Goal: Information Seeking & Learning: Learn about a topic

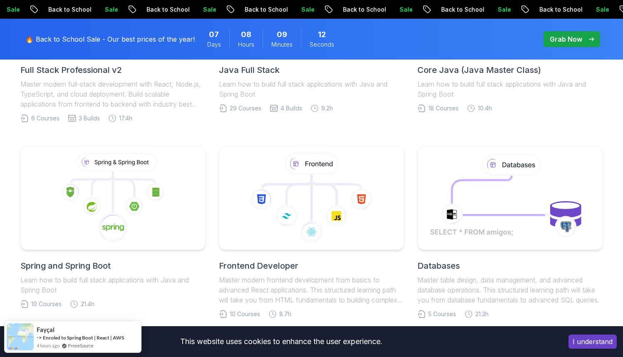
scroll to position [334, 0]
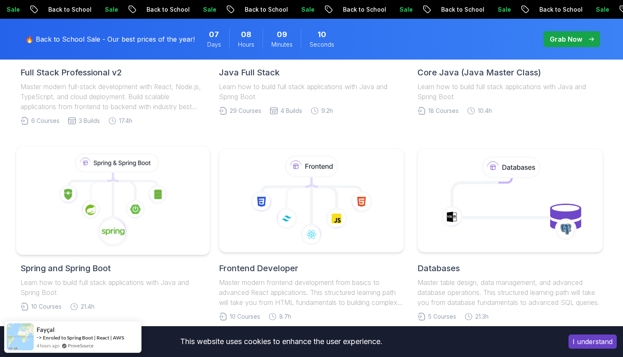
click at [148, 229] on icon at bounding box center [113, 200] width 180 height 94
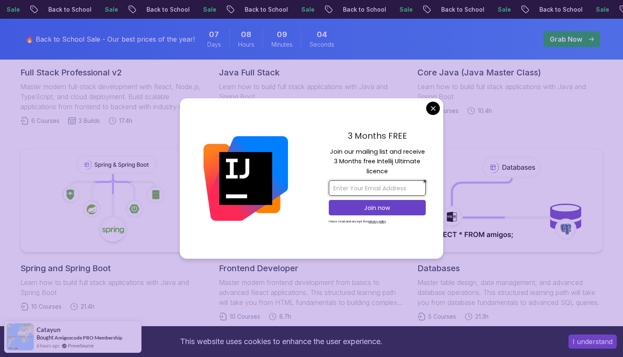
click at [398, 177] on body "Sale Back to School Sale Back to School Sale Back to School Sale Back to School…" at bounding box center [311, 314] width 623 height 1296
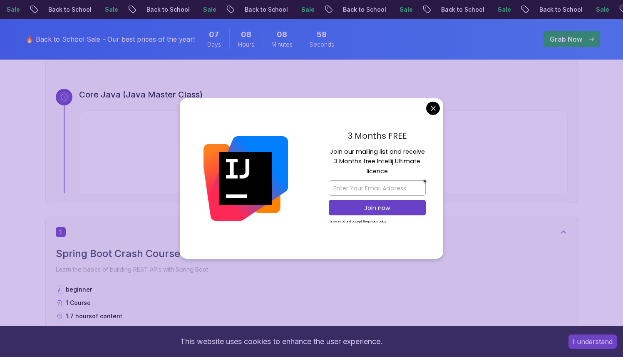
scroll to position [297, 0]
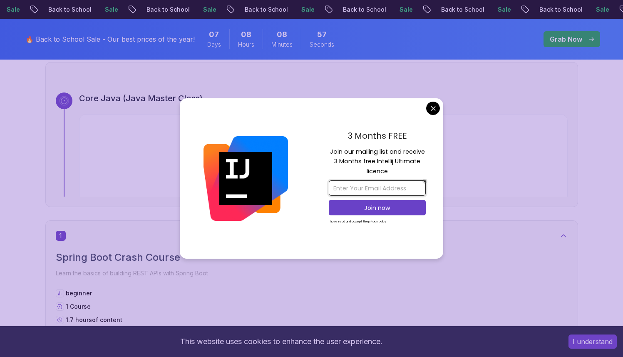
click at [399, 183] on input "email" at bounding box center [377, 187] width 97 height 15
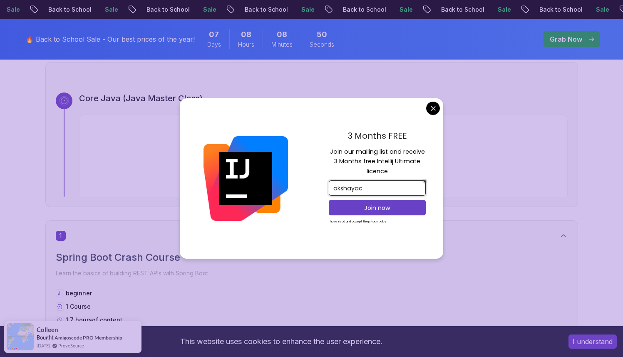
type input "akshayacs"
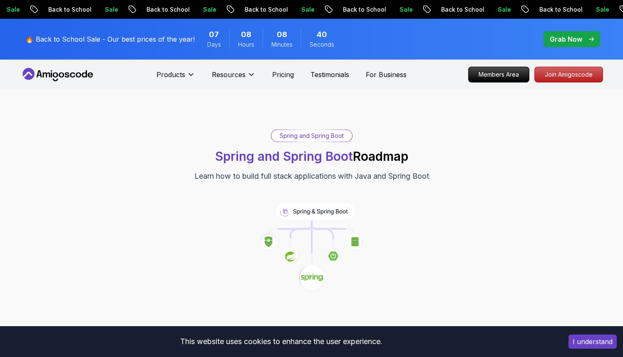
scroll to position [8, 0]
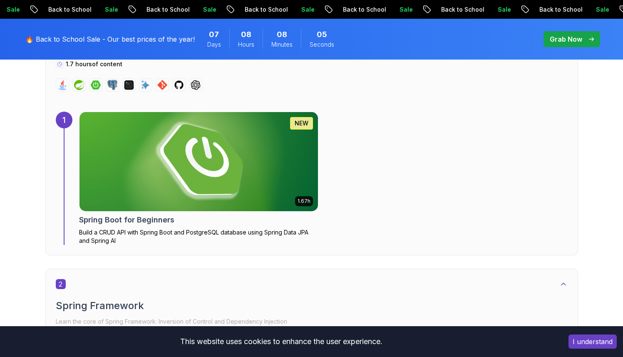
scroll to position [558, 0]
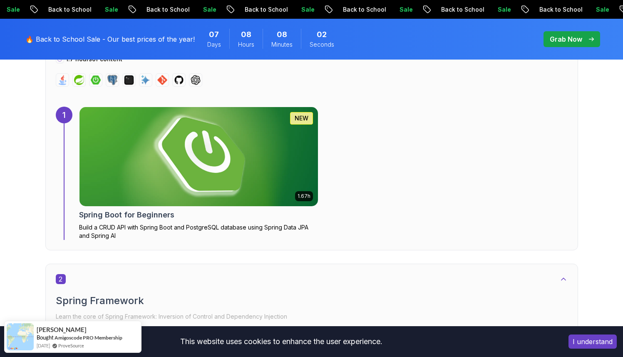
click at [200, 196] on img at bounding box center [198, 156] width 250 height 104
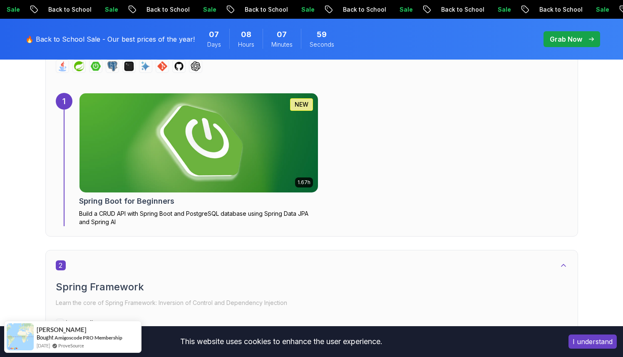
scroll to position [545, 0]
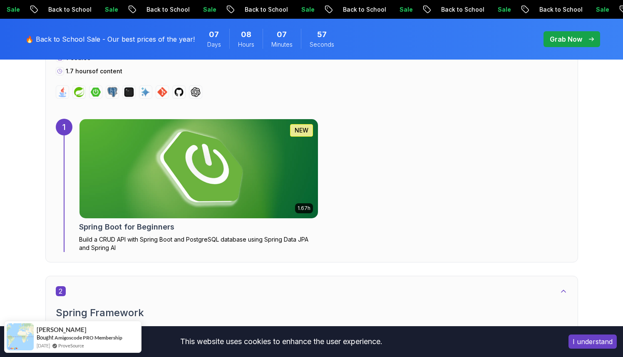
click at [605, 340] on button "I understand" at bounding box center [592, 341] width 48 height 14
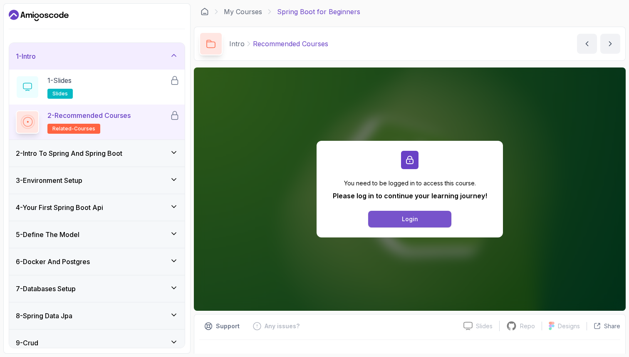
click at [405, 218] on div "Login" at bounding box center [410, 219] width 16 height 8
click at [403, 217] on div "Login" at bounding box center [410, 219] width 16 height 8
click at [36, 16] on icon "Dashboard" at bounding box center [39, 15] width 60 height 13
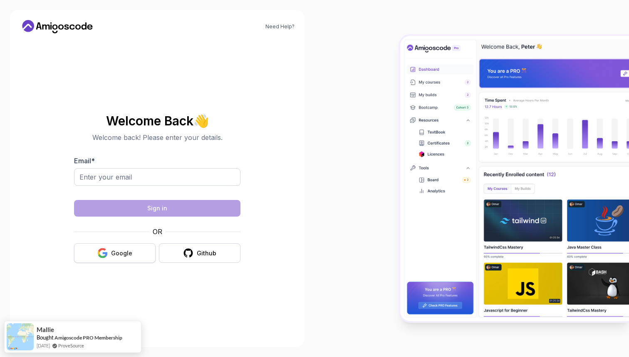
click at [112, 255] on div "Google" at bounding box center [121, 253] width 21 height 8
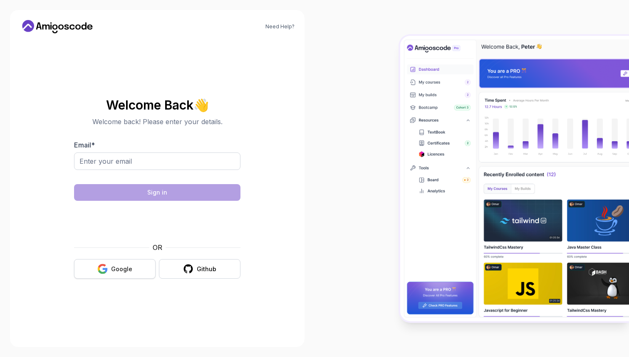
click at [114, 269] on div "Google" at bounding box center [121, 269] width 21 height 8
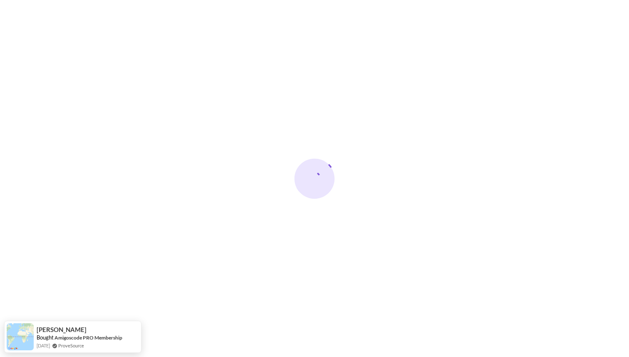
click at [413, 65] on div at bounding box center [314, 178] width 629 height 357
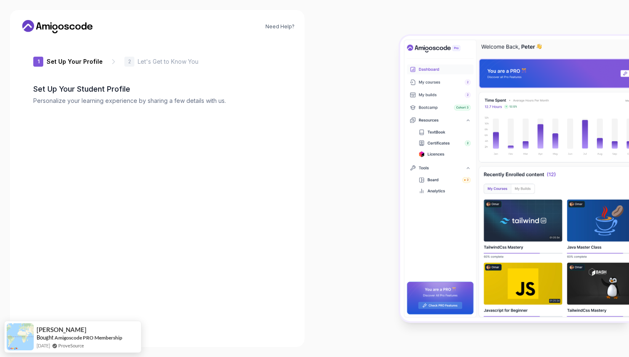
type input "fiercequokkaec288"
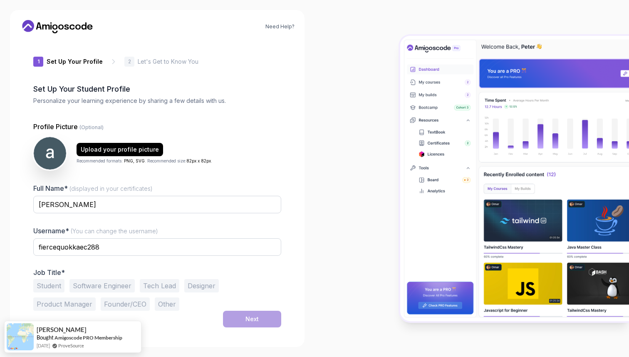
click at [107, 286] on button "Software Engineer" at bounding box center [101, 285] width 65 height 13
click at [57, 280] on button "Student" at bounding box center [48, 285] width 31 height 13
click at [258, 312] on button "Next" at bounding box center [252, 318] width 58 height 17
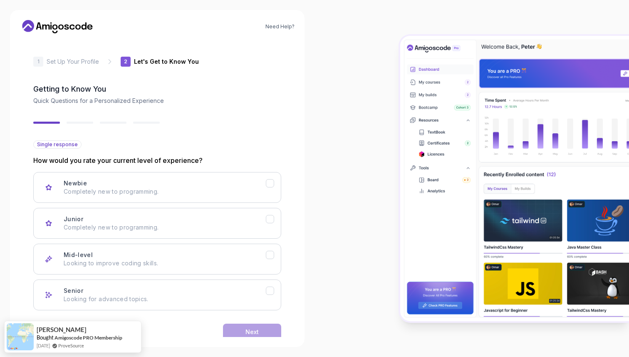
scroll to position [17, 0]
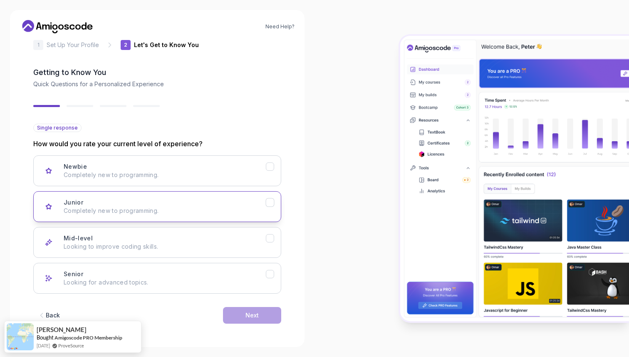
click at [171, 216] on button "Junior Completely new to programming." at bounding box center [157, 206] width 248 height 31
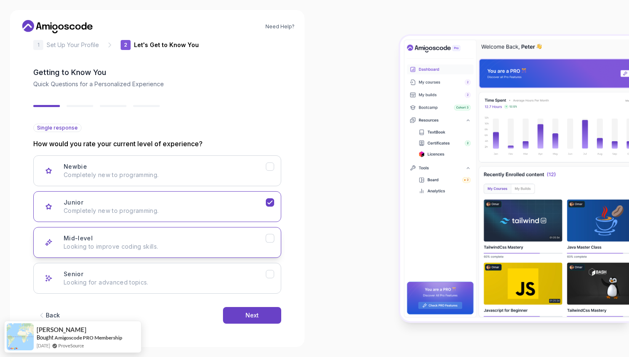
click at [182, 242] on p "Looking to improve coding skills." at bounding box center [165, 246] width 202 height 8
click at [247, 320] on button "Next" at bounding box center [252, 315] width 58 height 17
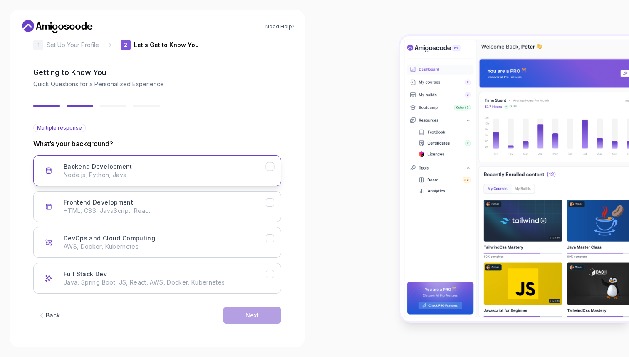
click at [185, 173] on p "Node.js, Python, Java" at bounding box center [165, 175] width 202 height 8
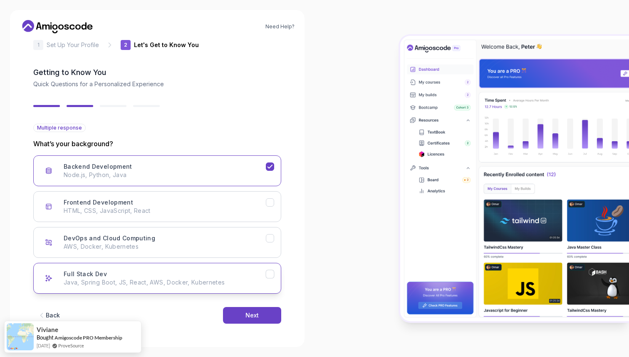
click at [223, 283] on p "Java, Spring Boot, JS, React, AWS, Docker, Kubernetes" at bounding box center [165, 282] width 202 height 8
click at [261, 315] on button "Next" at bounding box center [252, 315] width 58 height 17
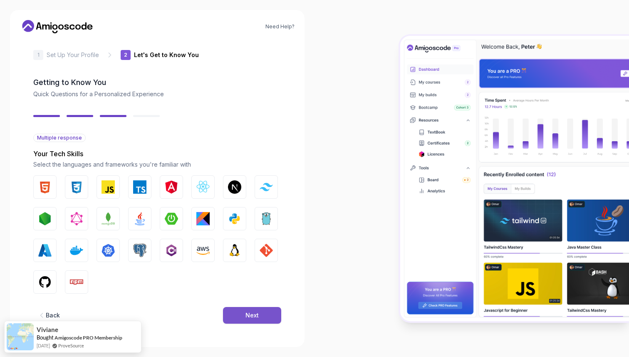
click at [255, 312] on div "Next" at bounding box center [251, 315] width 13 height 8
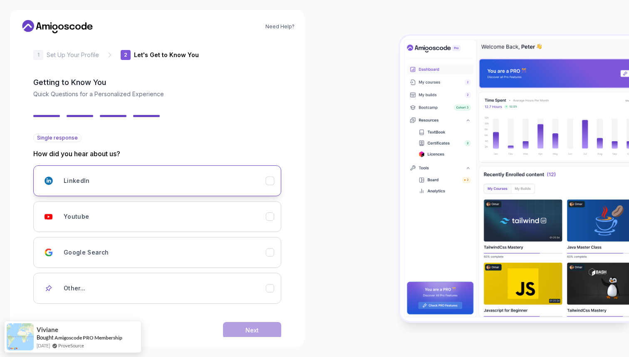
click at [154, 179] on div "LinkedIn" at bounding box center [165, 180] width 202 height 17
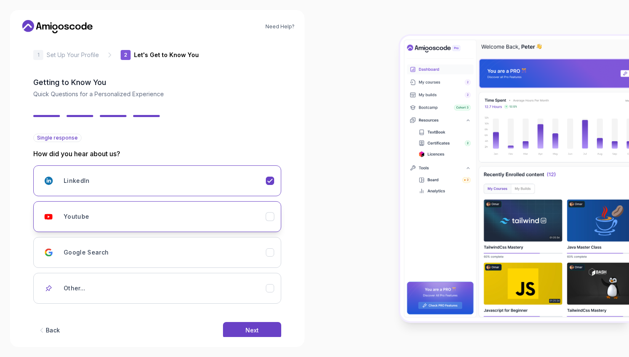
click at [174, 216] on div "Youtube" at bounding box center [165, 216] width 202 height 17
click at [174, 189] on button "LinkedIn" at bounding box center [157, 180] width 248 height 31
click at [183, 225] on button "Youtube" at bounding box center [157, 216] width 248 height 31
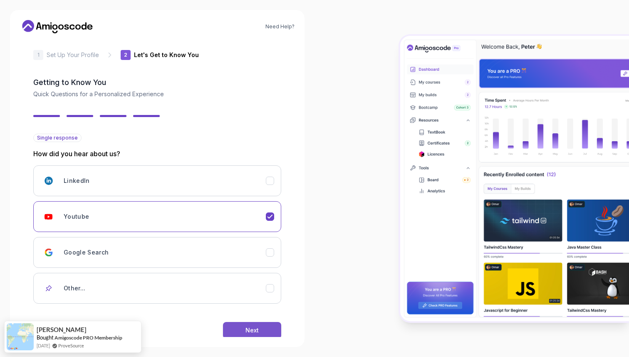
click at [243, 333] on button "Next" at bounding box center [252, 330] width 58 height 17
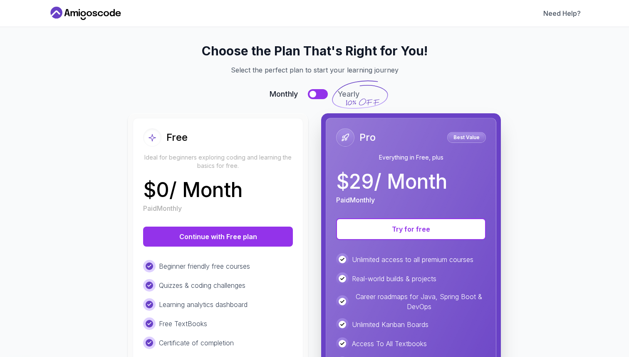
scroll to position [0, 0]
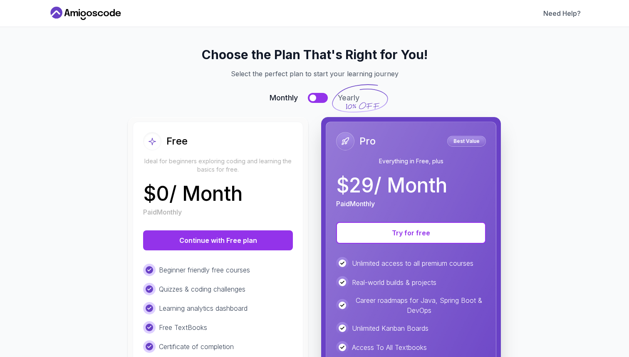
click at [313, 98] on div at bounding box center [313, 97] width 7 height 7
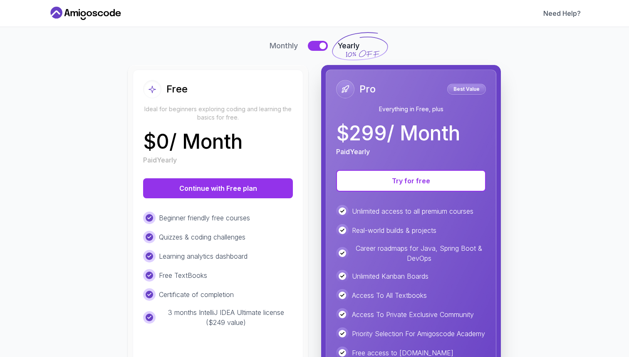
scroll to position [60, 0]
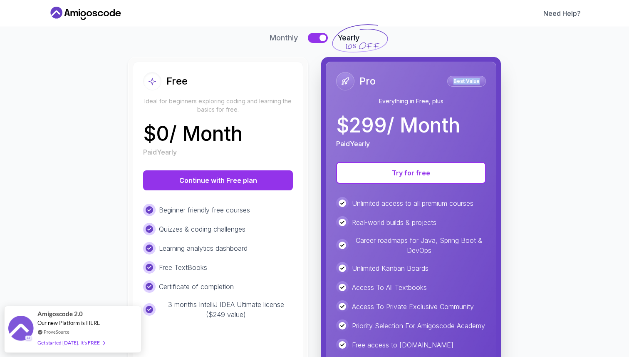
drag, startPoint x: 448, startPoint y: 80, endPoint x: 493, endPoint y: 82, distance: 44.6
click at [493, 82] on div "Pro Best Value Everything in Free, plus $ 299 / Month Paid Yearly Try for free …" at bounding box center [411, 231] width 171 height 338
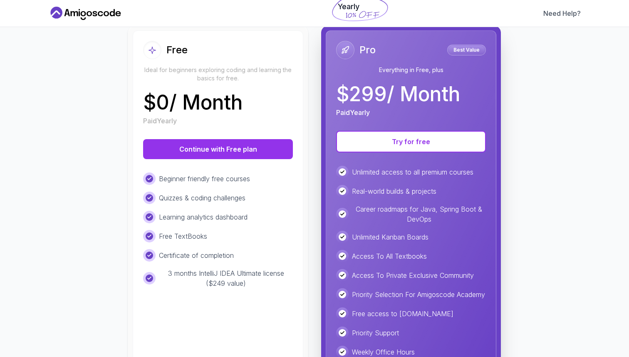
scroll to position [93, 0]
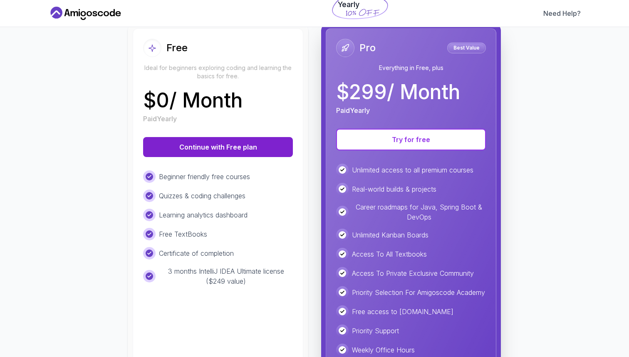
click at [240, 147] on button "Continue with Free plan" at bounding box center [218, 147] width 150 height 20
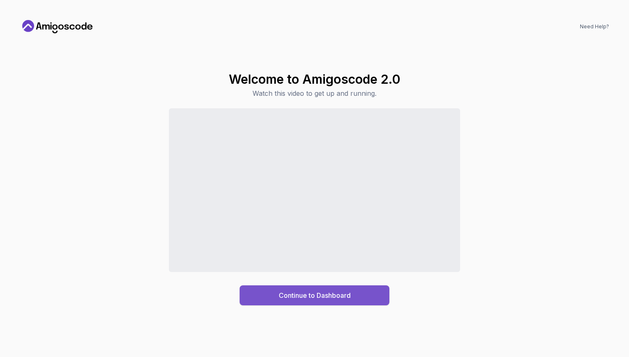
click at [304, 295] on div "Continue to Dashboard" at bounding box center [315, 295] width 72 height 10
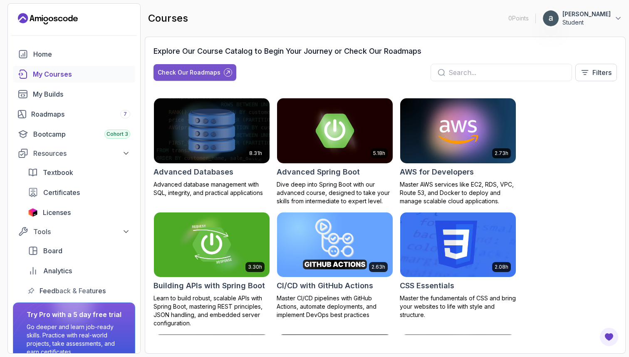
click at [214, 77] on button "Check Our Roadmaps" at bounding box center [195, 72] width 83 height 17
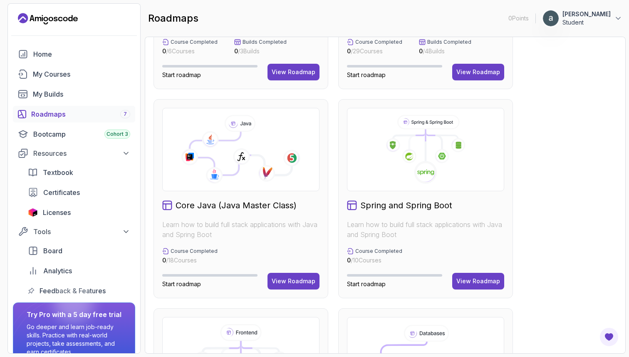
scroll to position [147, 0]
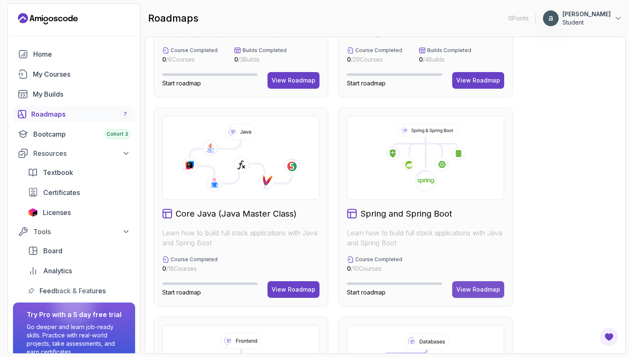
click at [475, 286] on div "View Roadmap" at bounding box center [478, 289] width 44 height 8
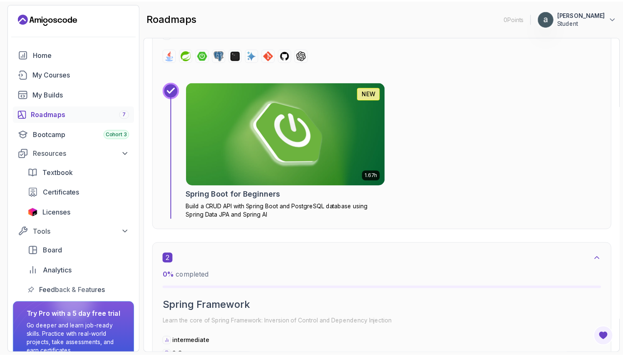
scroll to position [377, 0]
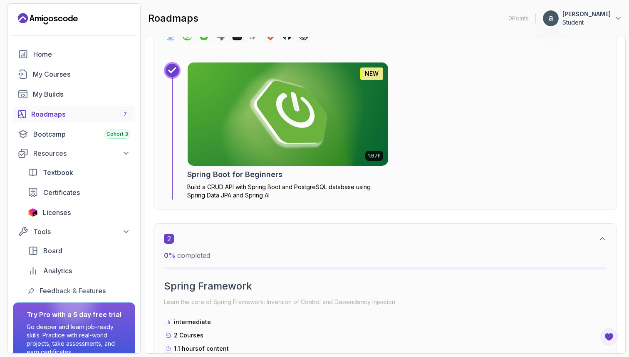
click at [347, 138] on img at bounding box center [288, 114] width 211 height 108
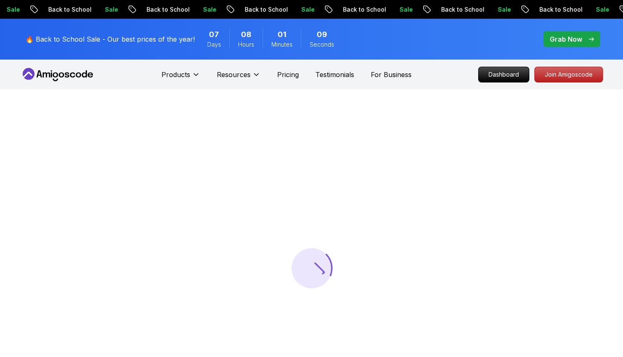
click at [565, 37] on p "Grab Now" at bounding box center [566, 39] width 32 height 10
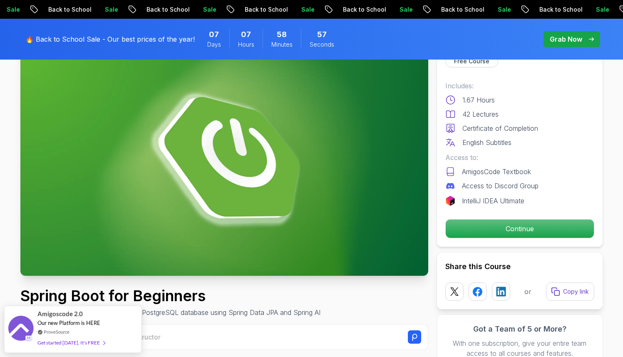
scroll to position [69, 0]
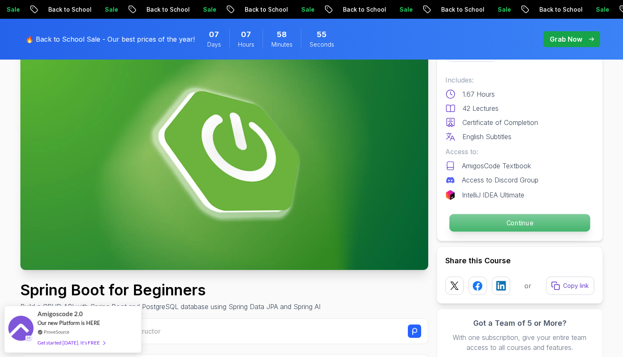
click at [515, 219] on p "Continue" at bounding box center [519, 222] width 141 height 17
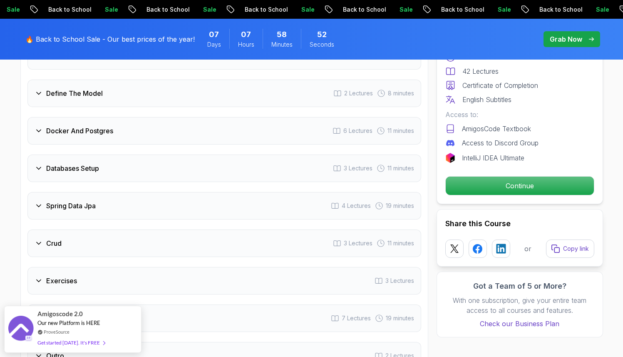
scroll to position [1272, 0]
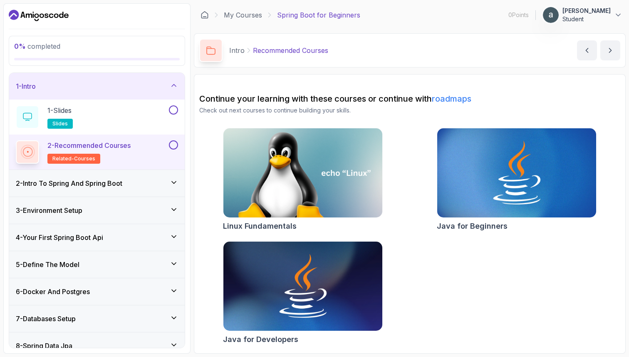
click at [404, 20] on div "My Courses Spring Boot for Beginners 0 Points 1 [PERSON_NAME] Student" at bounding box center [410, 14] width 432 height 23
click at [75, 104] on div "1 - Slides slides" at bounding box center [97, 116] width 176 height 35
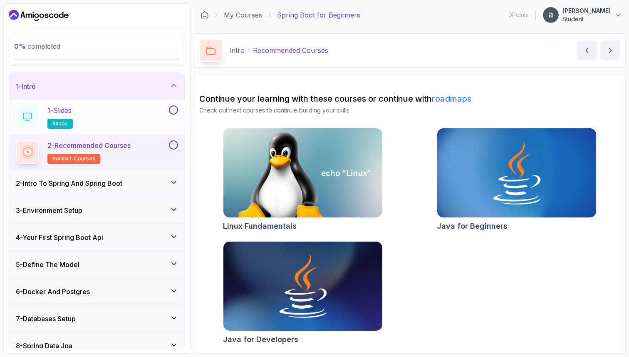
click at [72, 109] on p "1 - Slides" at bounding box center [59, 110] width 24 height 10
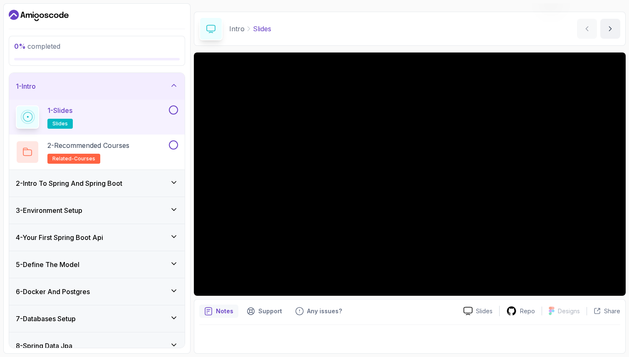
scroll to position [21, 0]
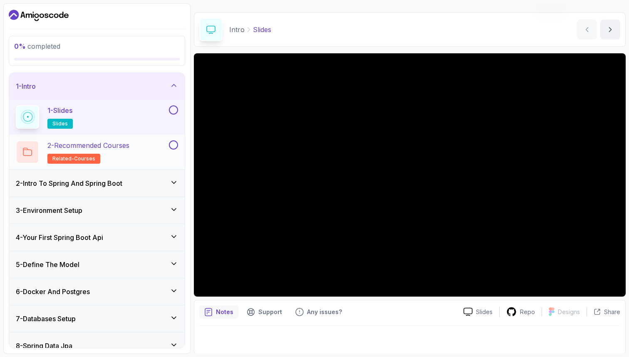
click at [115, 151] on h2 "2 - Recommended Courses related-courses" at bounding box center [88, 151] width 82 height 23
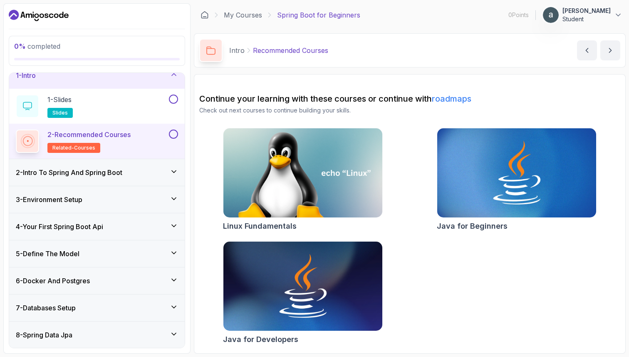
scroll to position [12, 0]
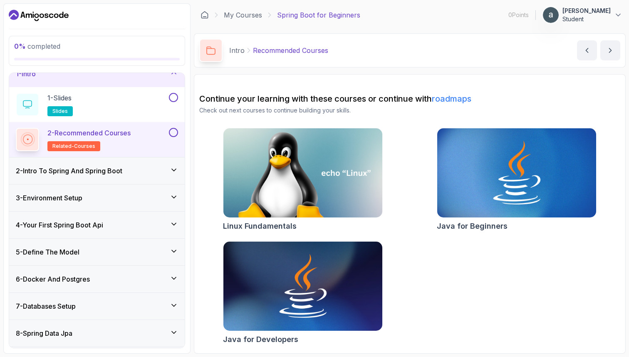
click at [109, 173] on h3 "2 - Intro To Spring And Spring Boot" at bounding box center [69, 171] width 107 height 10
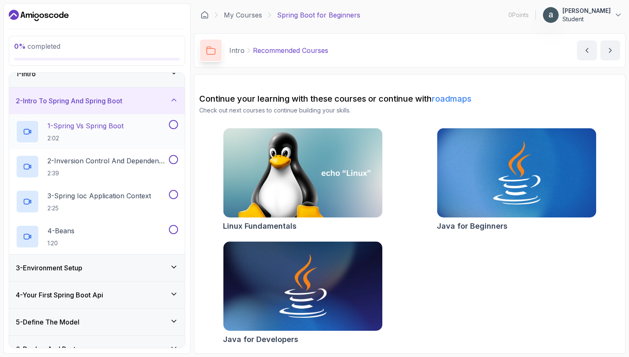
click at [113, 135] on p "2:02" at bounding box center [85, 138] width 76 height 8
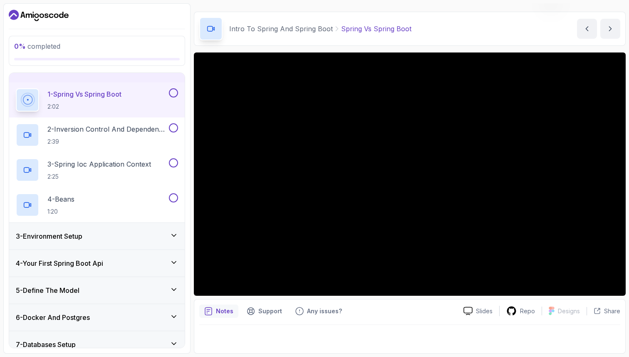
scroll to position [45, 0]
click at [114, 224] on div "3 - Environment Setup" at bounding box center [97, 235] width 176 height 27
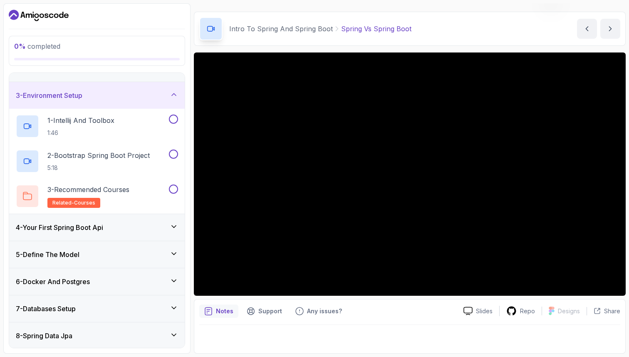
click at [114, 224] on div "4 - Your First Spring Boot Api" at bounding box center [97, 227] width 162 height 10
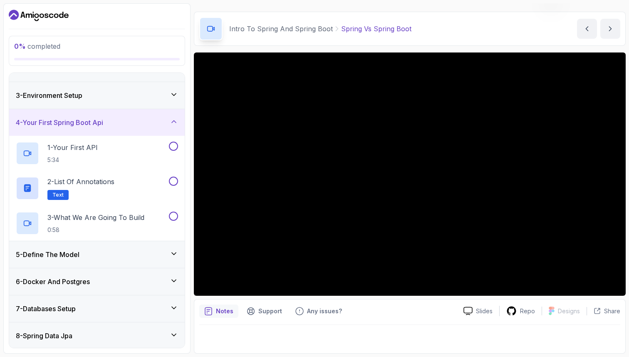
click at [114, 246] on div "5 - Define The Model" at bounding box center [97, 254] width 176 height 27
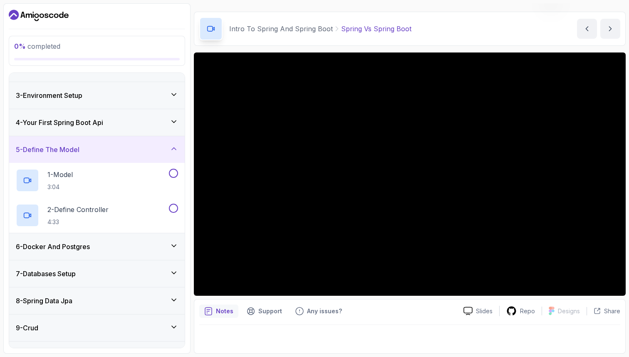
click at [114, 246] on div "6 - Docker And Postgres" at bounding box center [97, 246] width 162 height 10
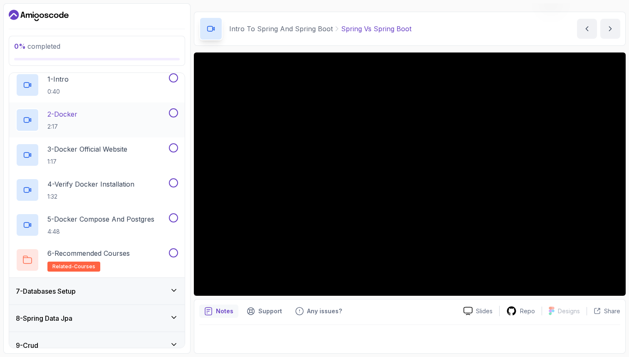
scroll to position [178, 0]
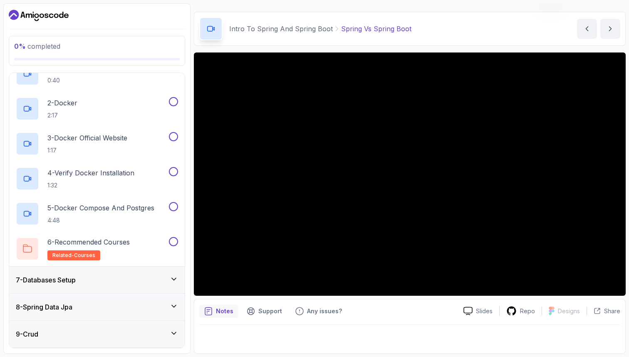
click at [109, 283] on div "7 - Databases Setup" at bounding box center [97, 280] width 162 height 10
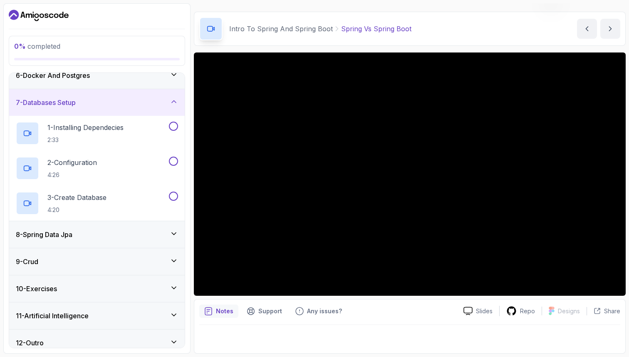
scroll to position [154, 0]
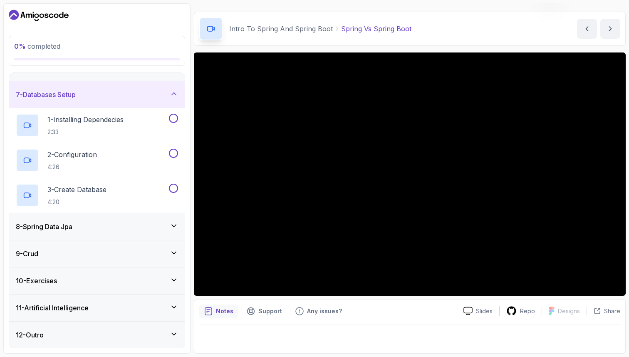
click at [108, 233] on div "8 - Spring Data Jpa" at bounding box center [97, 226] width 176 height 27
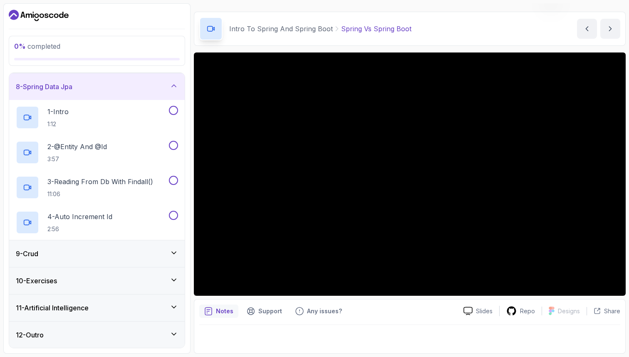
click at [109, 256] on div "9 - Crud" at bounding box center [97, 253] width 162 height 10
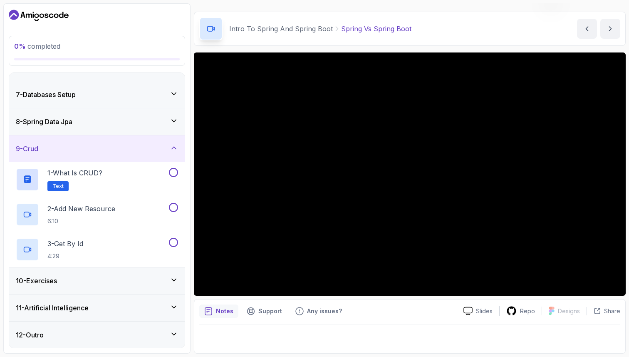
click at [106, 294] on div "11 - Artificial Intelligence" at bounding box center [97, 307] width 176 height 27
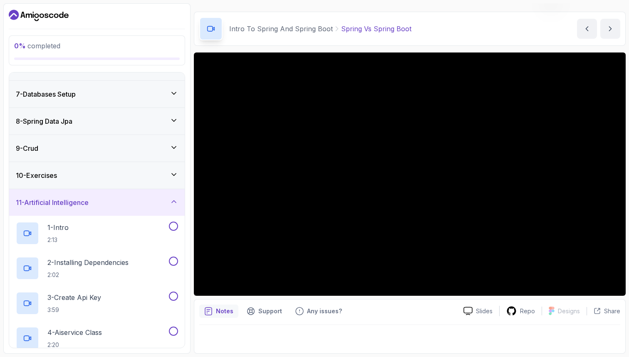
click at [124, 180] on div "10 - Exercises" at bounding box center [97, 175] width 176 height 27
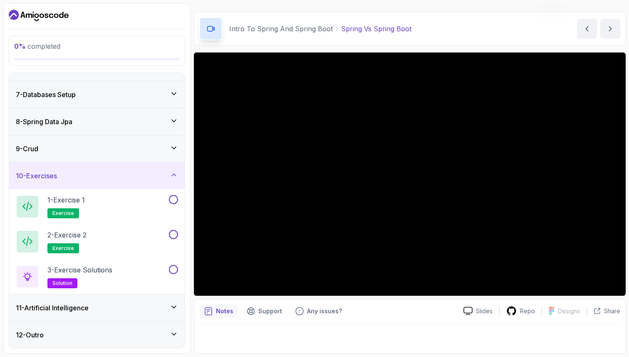
click at [118, 300] on div "11 - Artificial Intelligence" at bounding box center [97, 307] width 176 height 27
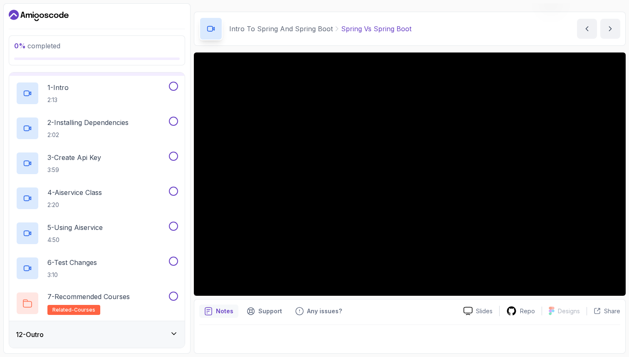
click at [114, 334] on div "12 - Outro" at bounding box center [97, 334] width 162 height 10
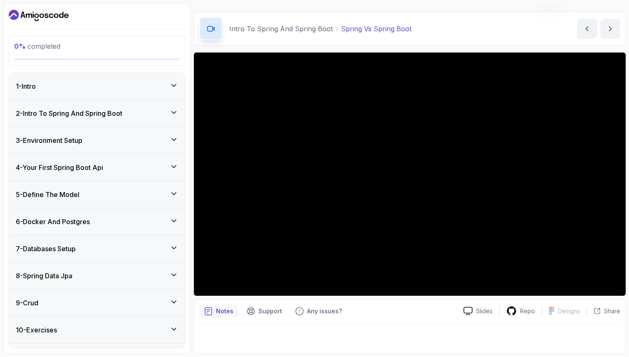
scroll to position [0, 0]
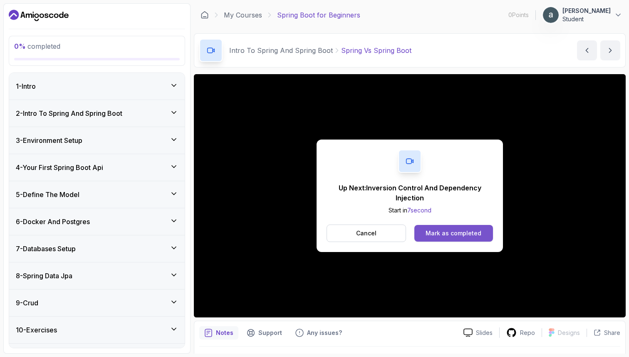
click at [452, 235] on div "Mark as completed" at bounding box center [454, 233] width 56 height 8
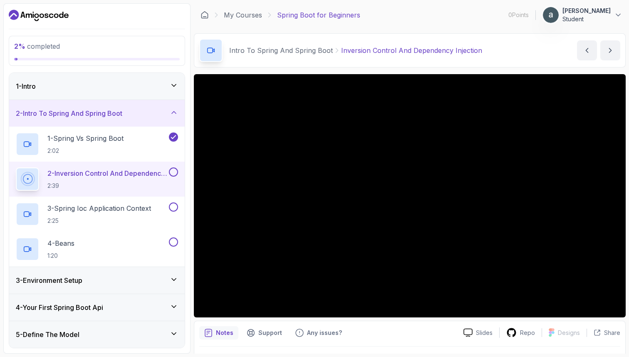
scroll to position [189, 0]
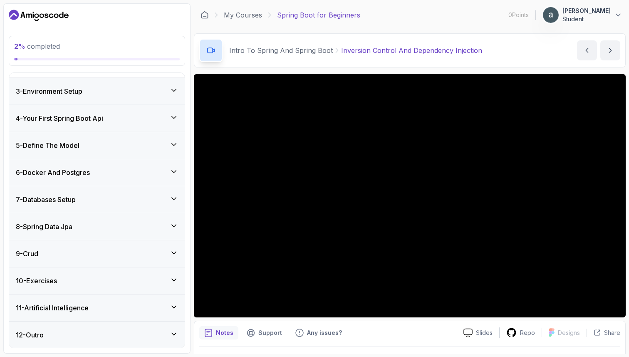
click at [128, 341] on div "12 - Outro" at bounding box center [97, 334] width 176 height 27
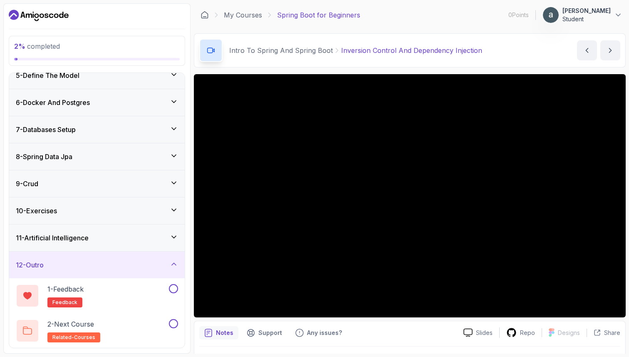
scroll to position [0, 0]
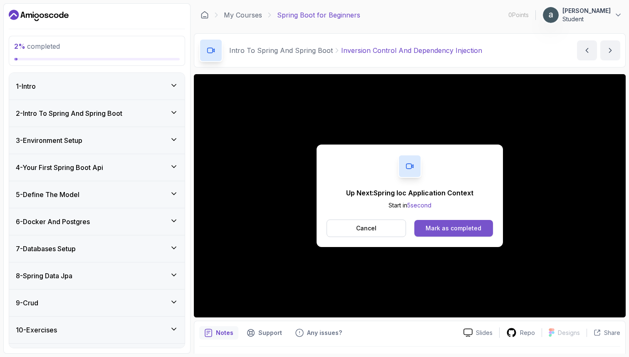
click at [455, 229] on div "Mark as completed" at bounding box center [454, 228] width 56 height 8
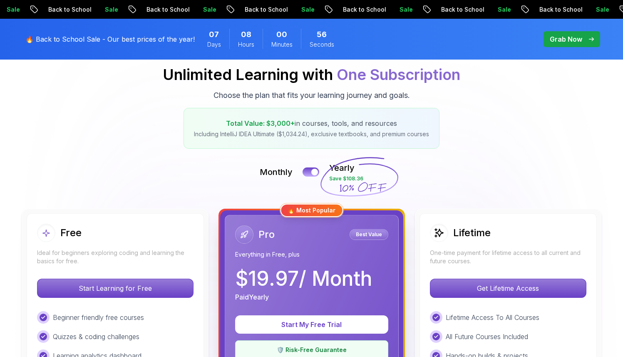
scroll to position [95, 0]
click at [310, 166] on div "Monthly Yearly Save $108.36" at bounding box center [311, 172] width 582 height 20
click at [312, 172] on div at bounding box center [314, 172] width 7 height 7
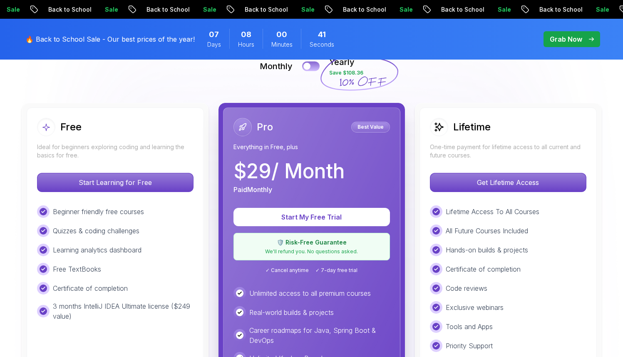
scroll to position [178, 0]
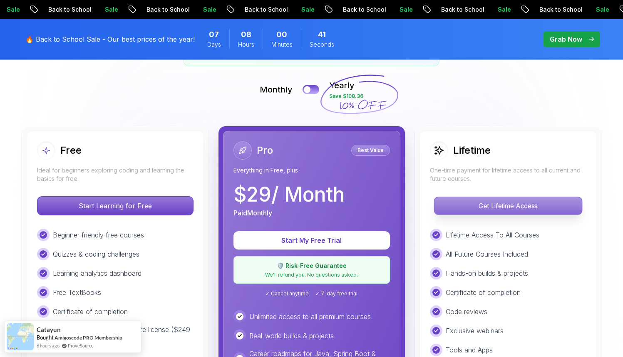
click at [469, 199] on p "Get Lifetime Access" at bounding box center [508, 205] width 148 height 17
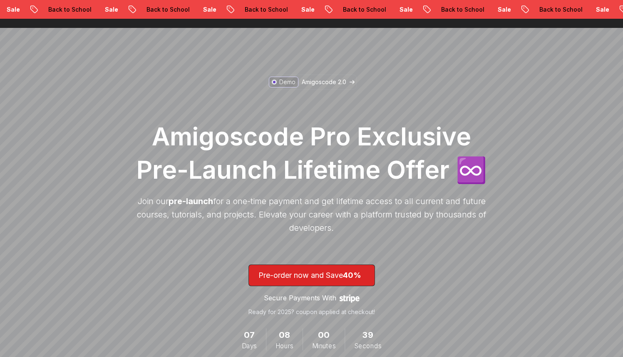
scroll to position [114, 0]
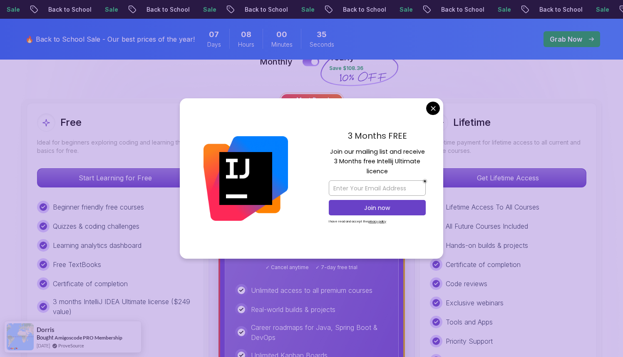
scroll to position [210, 0]
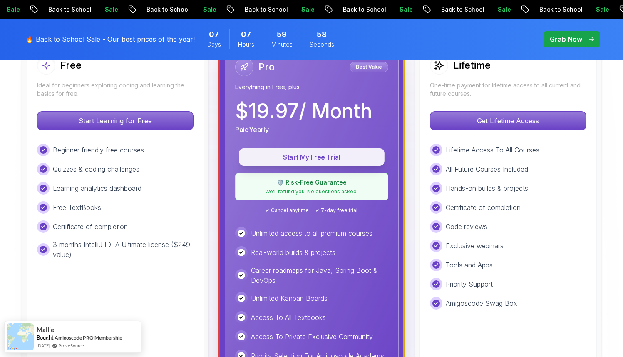
scroll to position [273, 0]
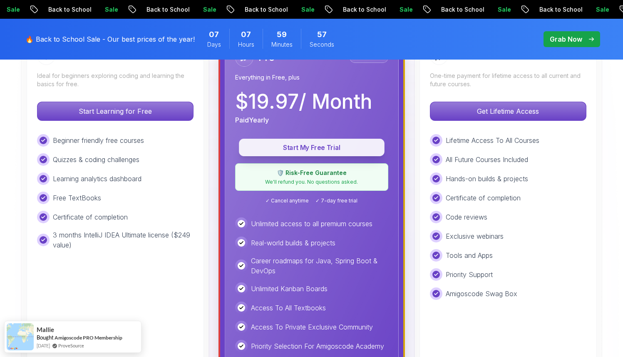
click at [332, 145] on p "Start My Free Trial" at bounding box center [311, 148] width 126 height 10
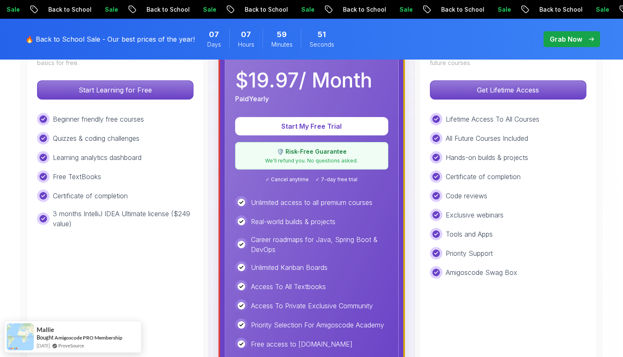
scroll to position [295, 0]
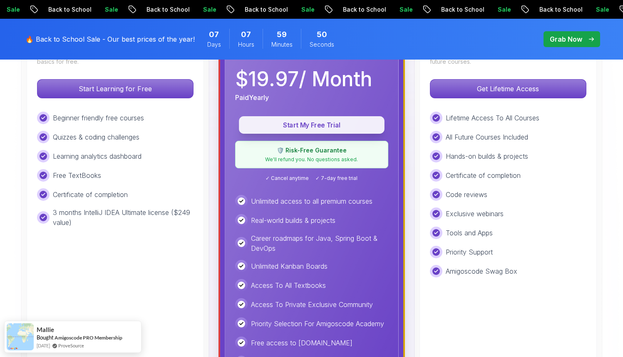
click at [317, 126] on p "Start My Free Trial" at bounding box center [311, 125] width 126 height 10
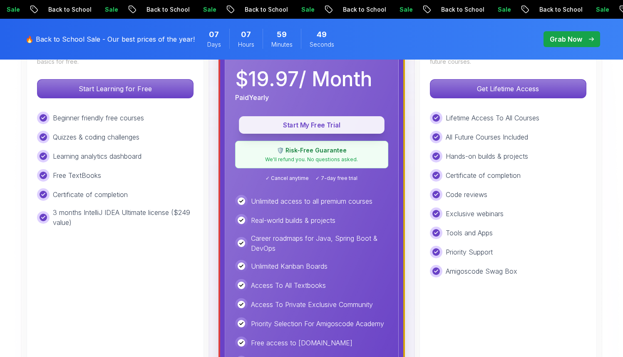
click at [317, 126] on p "Start My Free Trial" at bounding box center [311, 125] width 126 height 10
